Goal: Transaction & Acquisition: Purchase product/service

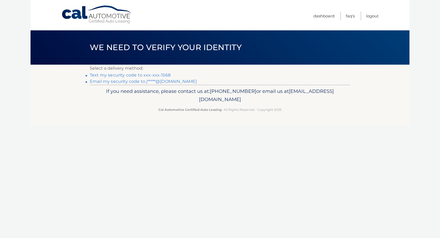
click at [136, 74] on link "Text my security code to xxx-xxx-1568" at bounding box center [130, 74] width 81 height 5
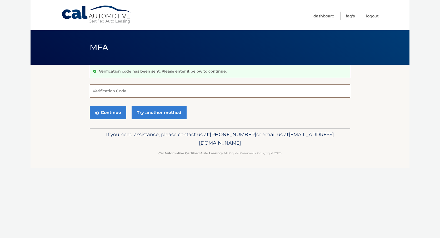
click at [162, 90] on input "Verification Code" at bounding box center [220, 90] width 261 height 13
type input "869593"
click at [106, 110] on button "Continue" at bounding box center [108, 112] width 37 height 13
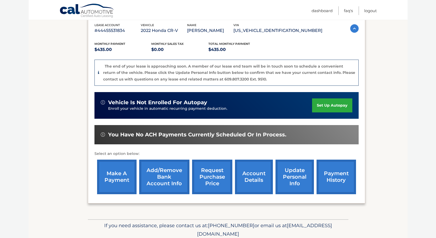
scroll to position [93, 0]
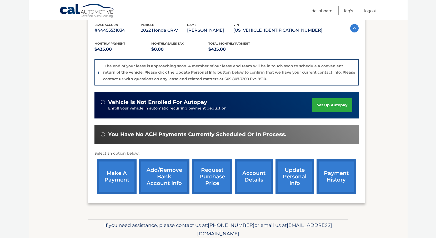
click at [116, 174] on link "make a payment" at bounding box center [117, 176] width 40 height 35
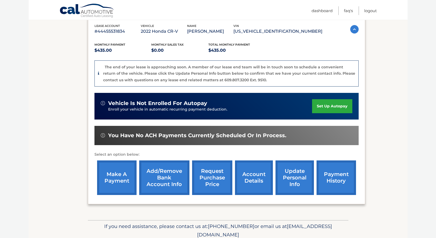
scroll to position [0, 0]
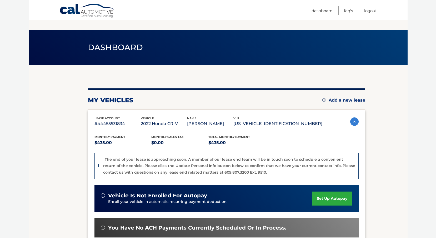
drag, startPoint x: 439, startPoint y: 70, endPoint x: 404, endPoint y: 191, distance: 126.0
click at [404, 191] on section "my vehicles Add a new lease lease account #44455531834 vehicle 2022 Honda CR-V …" at bounding box center [218, 188] width 379 height 247
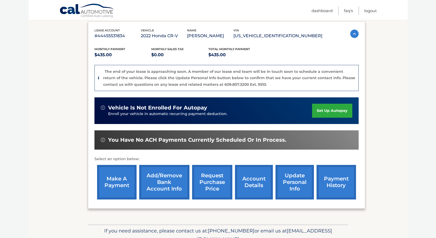
scroll to position [97, 0]
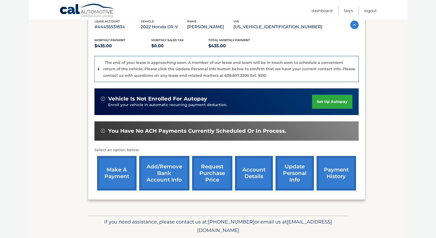
click at [254, 174] on link "account details" at bounding box center [254, 173] width 38 height 35
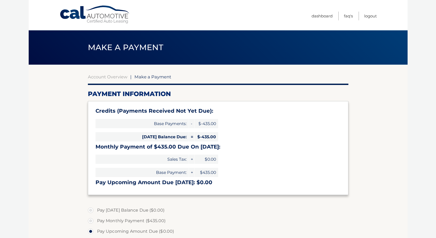
select select "Y2Q0YWM5OWYtZGI3Yy00OTk2LWI0ODItYzAxYzA4ZTMzM2Zl"
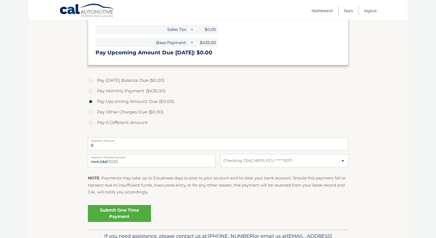
scroll to position [132, 0]
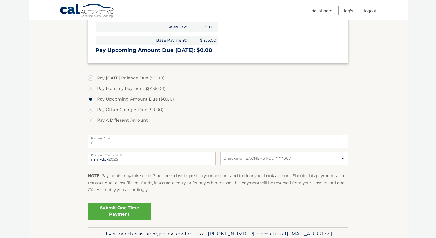
click at [92, 89] on label "Pay Monthly Payment ($435.00)" at bounding box center [218, 88] width 261 height 11
click at [92, 89] on input "Pay Monthly Payment ($435.00)" at bounding box center [92, 87] width 5 height 8
radio input "true"
type input "435.00"
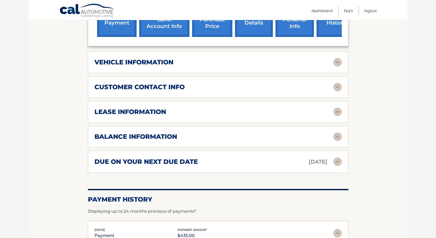
scroll to position [225, 0]
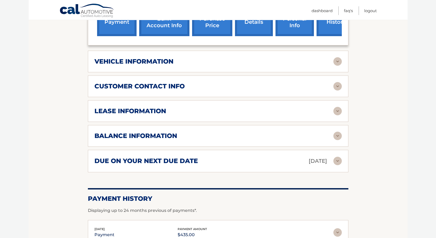
click at [333, 109] on div "lease information" at bounding box center [214, 111] width 239 height 8
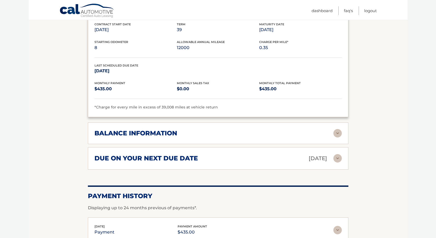
scroll to position [332, 0]
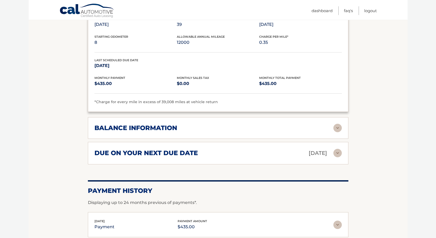
click at [338, 129] on img at bounding box center [338, 128] width 8 height 8
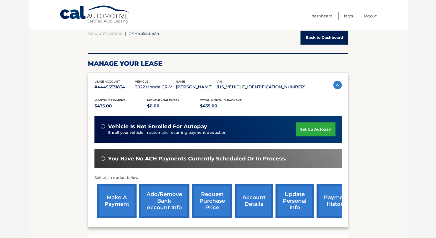
scroll to position [158, 0]
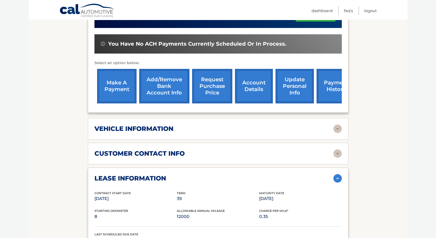
click at [121, 88] on link "make a payment" at bounding box center [117, 86] width 40 height 35
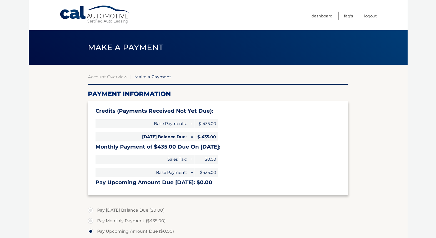
select select "Y2Q0YWM5OWYtZGI3Yy00OTk2LWI0ODItYzAxYzA4ZTMzM2Zl"
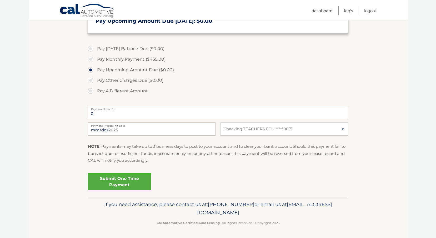
click at [92, 58] on label "Pay Monthly Payment ($435.00)" at bounding box center [218, 59] width 261 height 11
click at [92, 58] on input "Pay Monthly Payment ($435.00)" at bounding box center [92, 58] width 5 height 8
radio input "true"
type input "435.00"
click at [134, 183] on link "Submit One Time Payment" at bounding box center [119, 181] width 63 height 17
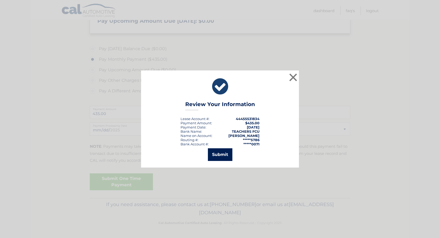
drag, startPoint x: 228, startPoint y: 150, endPoint x: 234, endPoint y: 150, distance: 6.6
click at [229, 150] on button "Submit" at bounding box center [220, 154] width 24 height 13
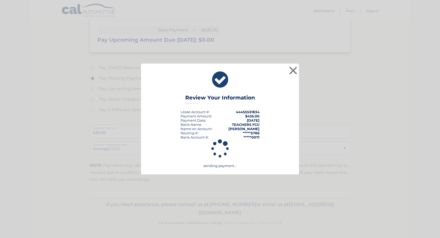
scroll to position [142, 0]
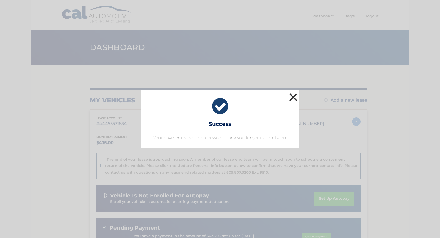
click at [292, 98] on button "×" at bounding box center [293, 97] width 11 height 11
